Goal: Task Accomplishment & Management: Complete application form

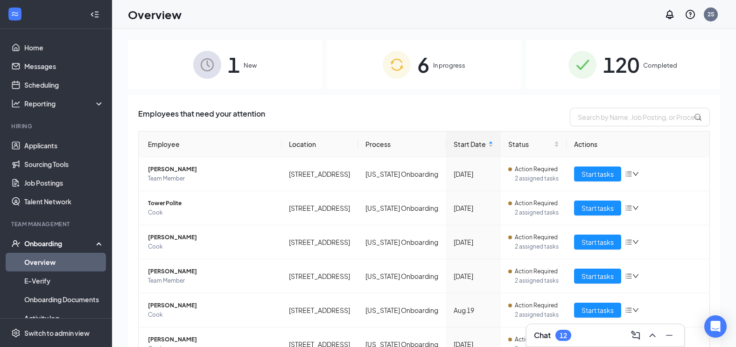
click at [433, 65] on span "In progress" at bounding box center [449, 65] width 32 height 9
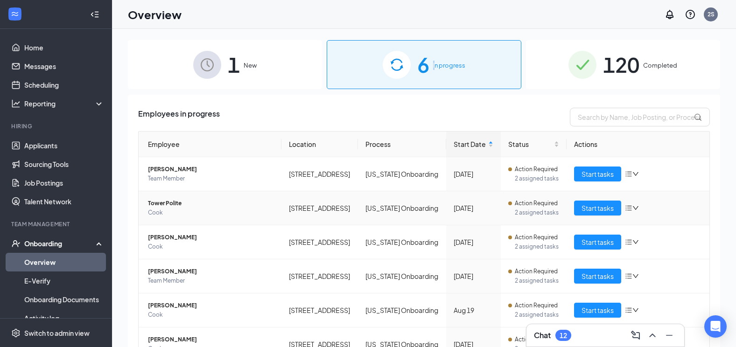
scroll to position [47, 0]
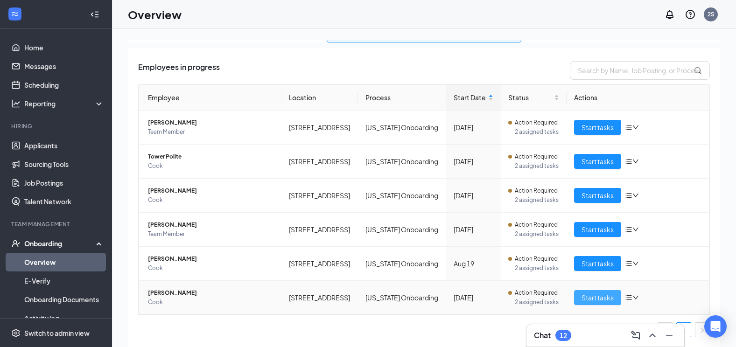
click at [595, 298] on span "Start tasks" at bounding box center [597, 297] width 32 height 10
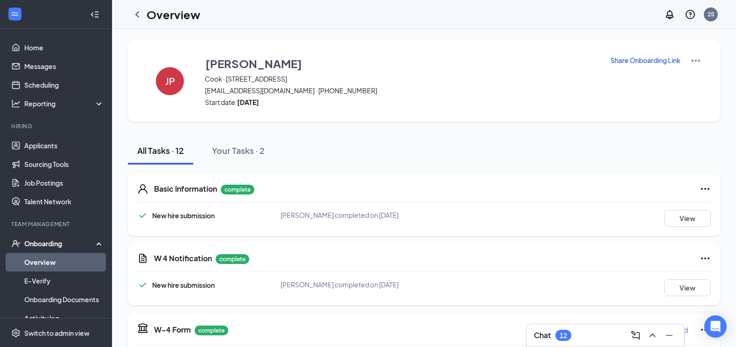
click at [709, 188] on icon "Ellipses" at bounding box center [704, 188] width 11 height 11
click at [694, 211] on span "Restart" at bounding box center [686, 207] width 22 height 9
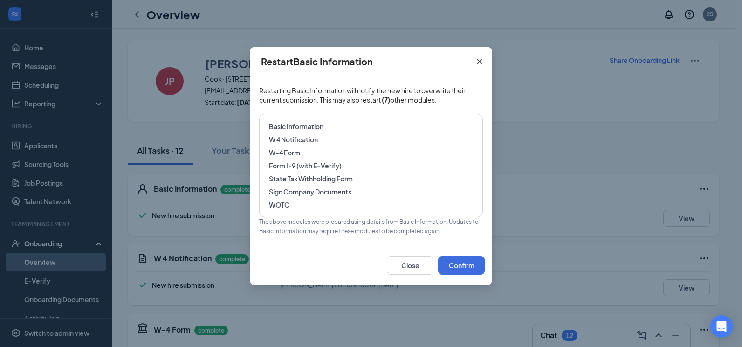
click at [310, 122] on span "Basic Information" at bounding box center [371, 126] width 204 height 9
click at [314, 134] on div "Basic Information W 4 Notification W-4 Form Form I-9 (with E-Verify) State Tax …" at bounding box center [371, 166] width 224 height 104
drag, startPoint x: 314, startPoint y: 134, endPoint x: 308, endPoint y: 129, distance: 7.6
click at [308, 129] on span "Basic Information" at bounding box center [371, 126] width 204 height 9
click at [453, 260] on button "Confirm" at bounding box center [461, 265] width 47 height 19
